Goal: Transaction & Acquisition: Purchase product/service

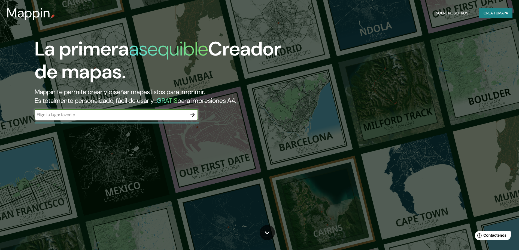
click at [103, 114] on input "text" at bounding box center [111, 115] width 153 height 6
type input "[GEOGRAPHIC_DATA]"
click at [197, 115] on button "button" at bounding box center [192, 114] width 11 height 11
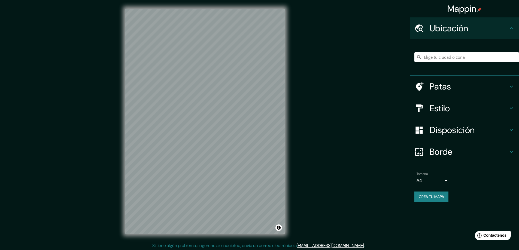
scroll to position [1, 0]
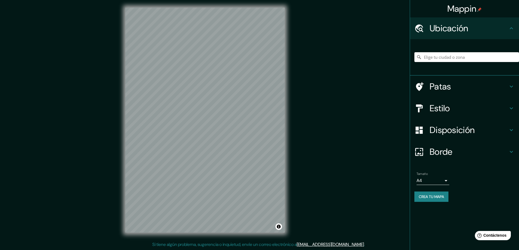
click at [331, 197] on div "Mappin Ubicación Patas Estilo Disposición Borde Elige un borde. Consejo : puede…" at bounding box center [259, 124] width 519 height 251
click at [462, 88] on h4 "Patas" at bounding box center [468, 86] width 78 height 11
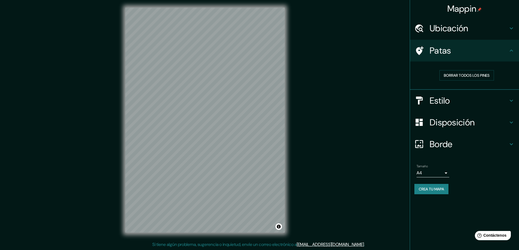
click at [446, 32] on font "Ubicación" at bounding box center [448, 28] width 39 height 11
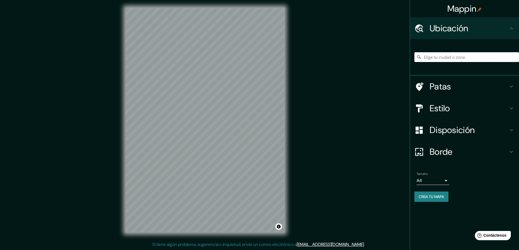
click at [440, 58] on input "Elige tu ciudad o zona" at bounding box center [466, 57] width 105 height 10
type input "La [PERSON_NAME], [GEOGRAPHIC_DATA], [GEOGRAPHIC_DATA] y Parinacota 1040000, [G…"
click at [516, 58] on icon "Claro" at bounding box center [514, 57] width 4 height 4
click at [471, 59] on input "Elige tu ciudad o zona" at bounding box center [466, 57] width 105 height 10
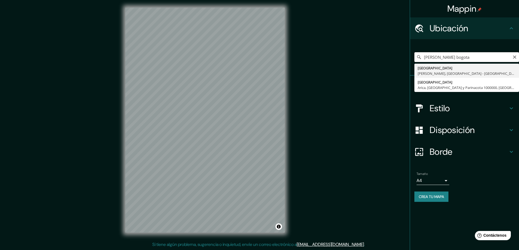
drag, startPoint x: 513, startPoint y: 60, endPoint x: 501, endPoint y: 63, distance: 12.4
click at [513, 61] on input "[PERSON_NAME] bogota" at bounding box center [466, 57] width 105 height 10
click at [516, 59] on input "[PERSON_NAME] bogota" at bounding box center [466, 57] width 105 height 10
type input "[PERSON_NAME] bogota"
click at [465, 111] on h4 "Estilo" at bounding box center [468, 108] width 78 height 11
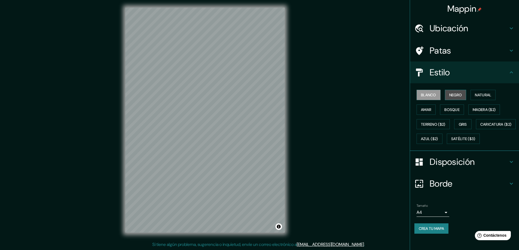
click at [448, 99] on button "Negro" at bounding box center [456, 95] width 22 height 10
click at [455, 123] on button "Gris" at bounding box center [462, 124] width 17 height 10
click at [428, 109] on font "Amar" at bounding box center [426, 109] width 10 height 5
click at [482, 93] on font "Natural" at bounding box center [483, 95] width 16 height 5
click at [423, 111] on font "Amar" at bounding box center [426, 109] width 10 height 5
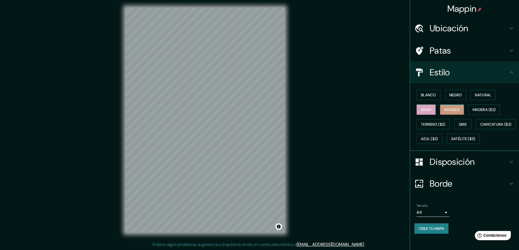
click at [447, 113] on font "Bosque" at bounding box center [451, 109] width 15 height 7
click at [476, 112] on font "Madera ($2)" at bounding box center [484, 109] width 23 height 5
click at [455, 97] on font "Negro" at bounding box center [455, 95] width 13 height 5
